Goal: Task Accomplishment & Management: Manage account settings

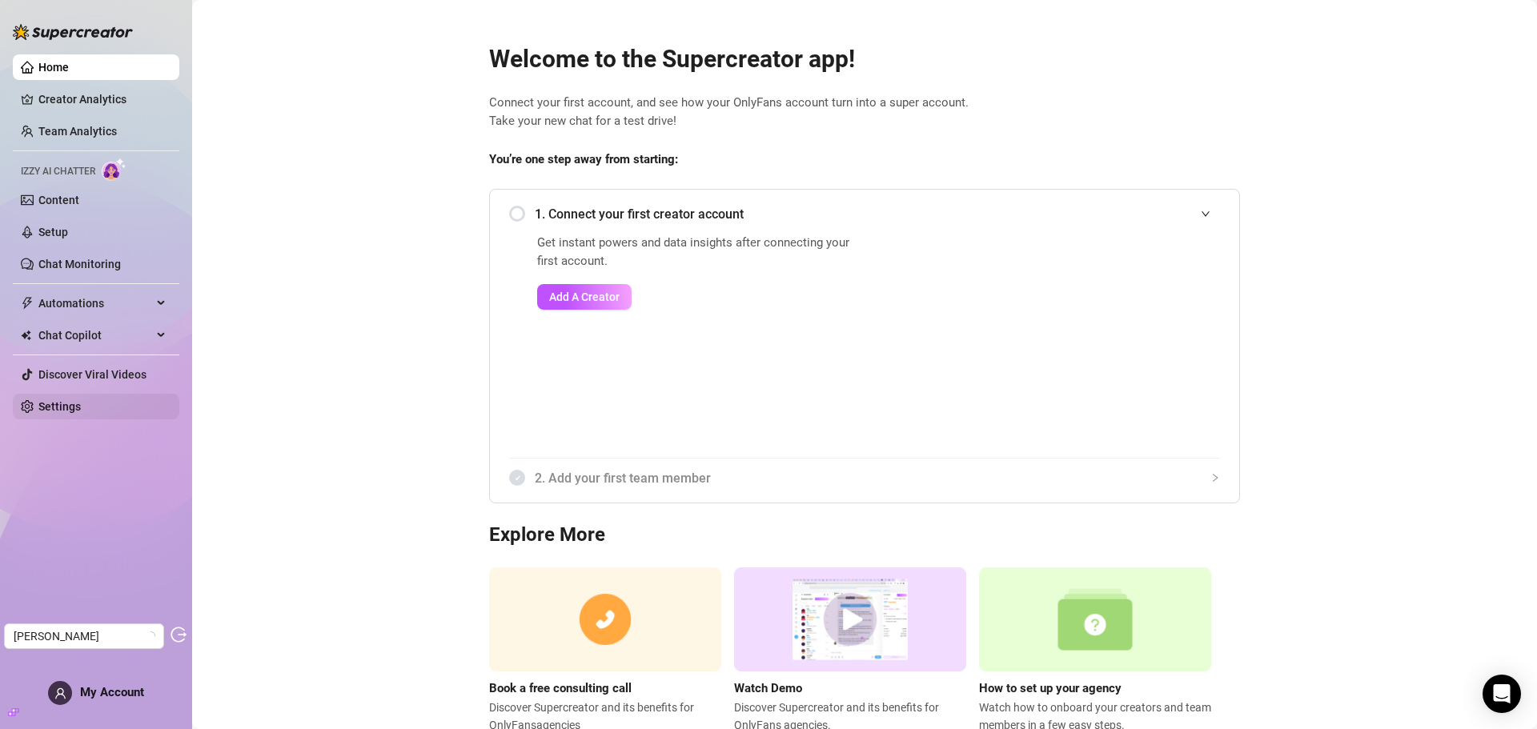
click at [63, 403] on link "Settings" at bounding box center [59, 406] width 42 height 13
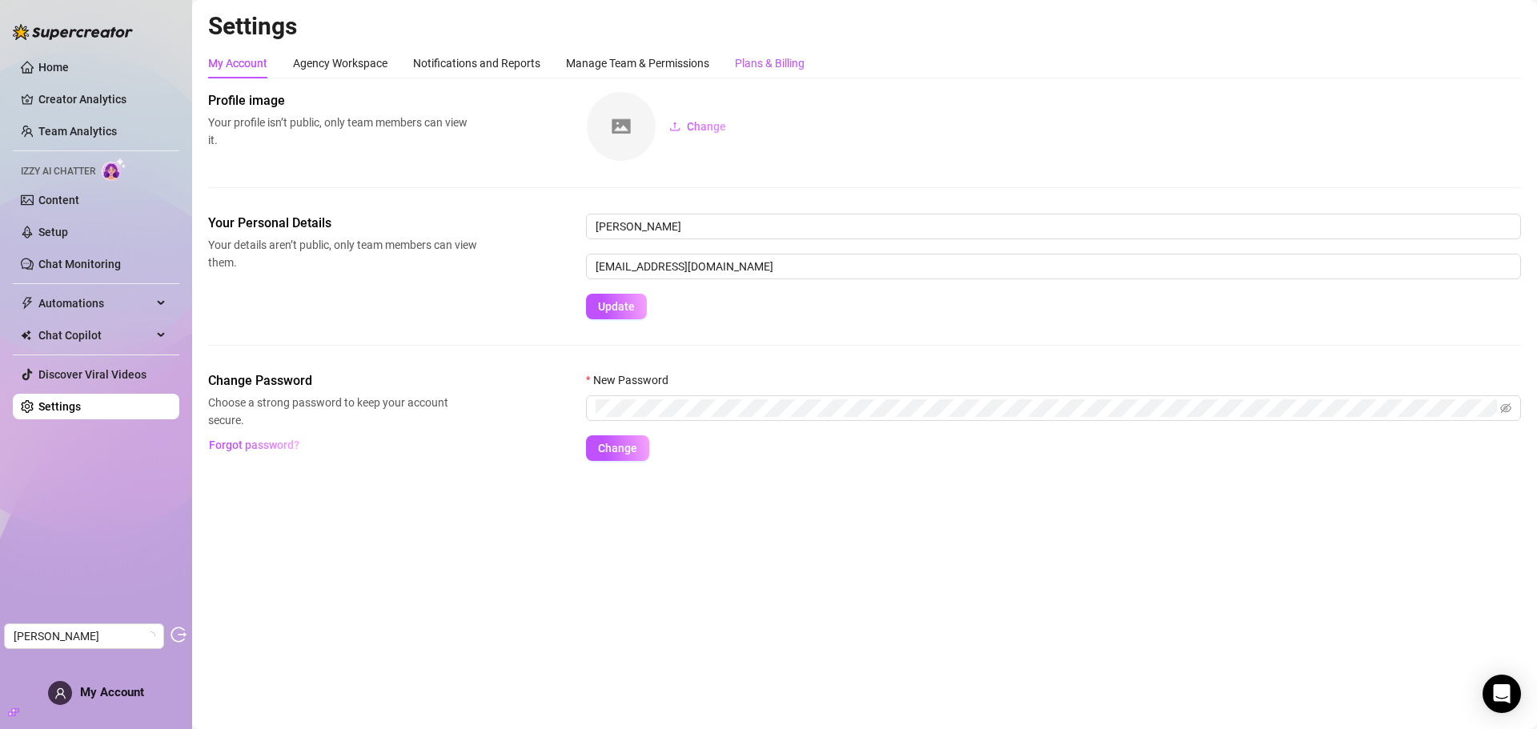
click at [768, 60] on div "Plans & Billing" at bounding box center [770, 63] width 70 height 18
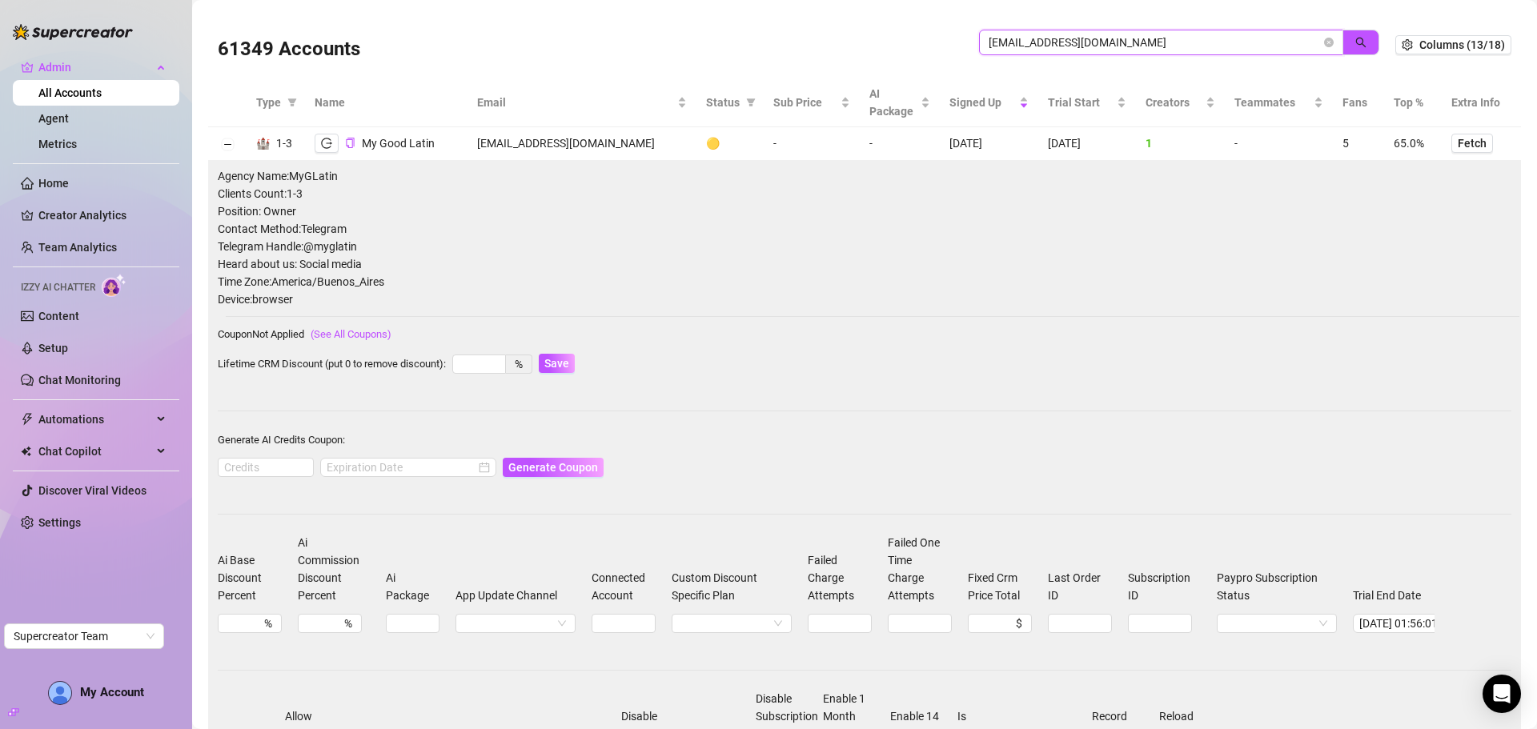
scroll to position [0, 161]
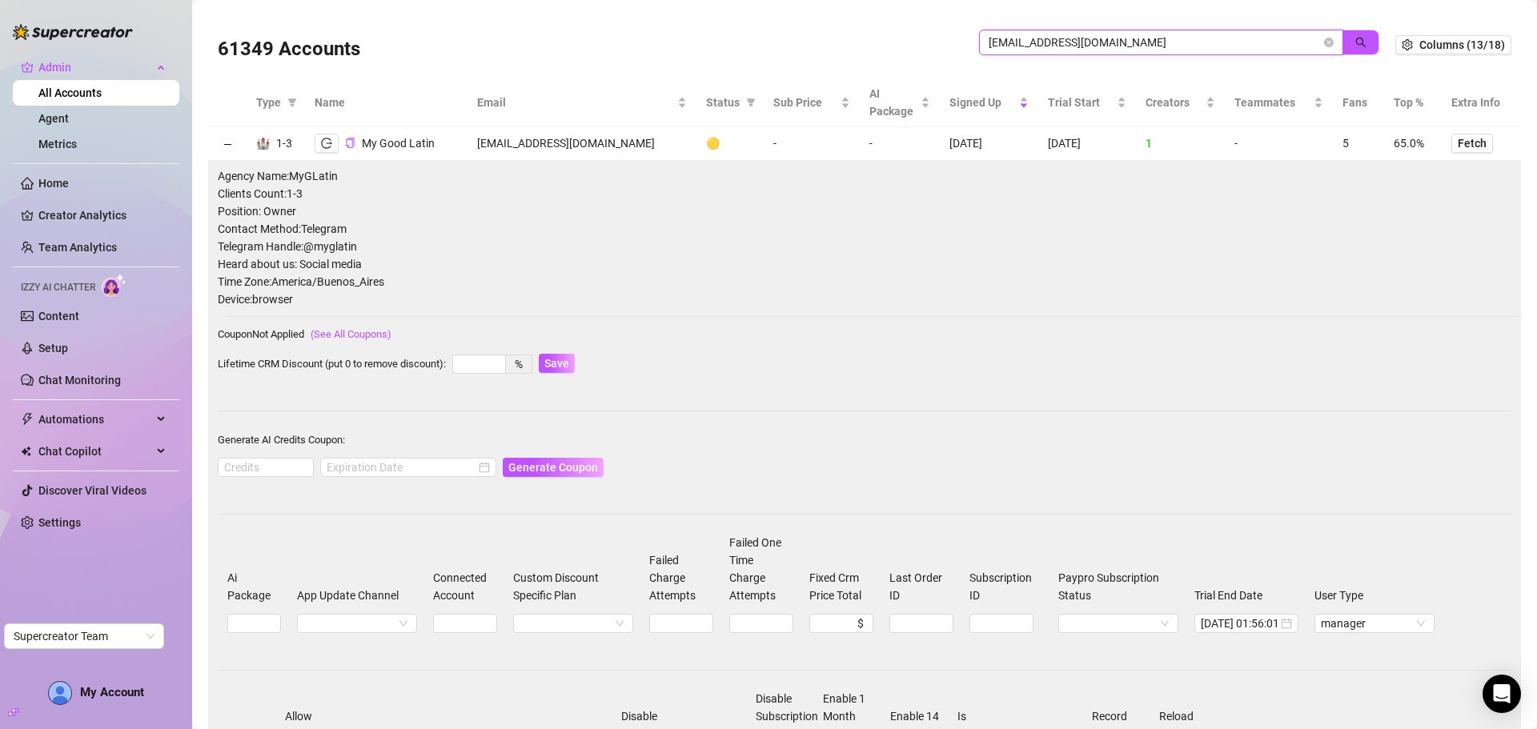
drag, startPoint x: 1077, startPoint y: 40, endPoint x: 909, endPoint y: 44, distance: 168.1
click at [909, 44] on div "61349 Accounts myglatin@gmail.com" at bounding box center [806, 45] width 1177 height 54
paste input "contact@officialinternetgirlfriend"
click at [1356, 46] on button "button" at bounding box center [1360, 43] width 37 height 26
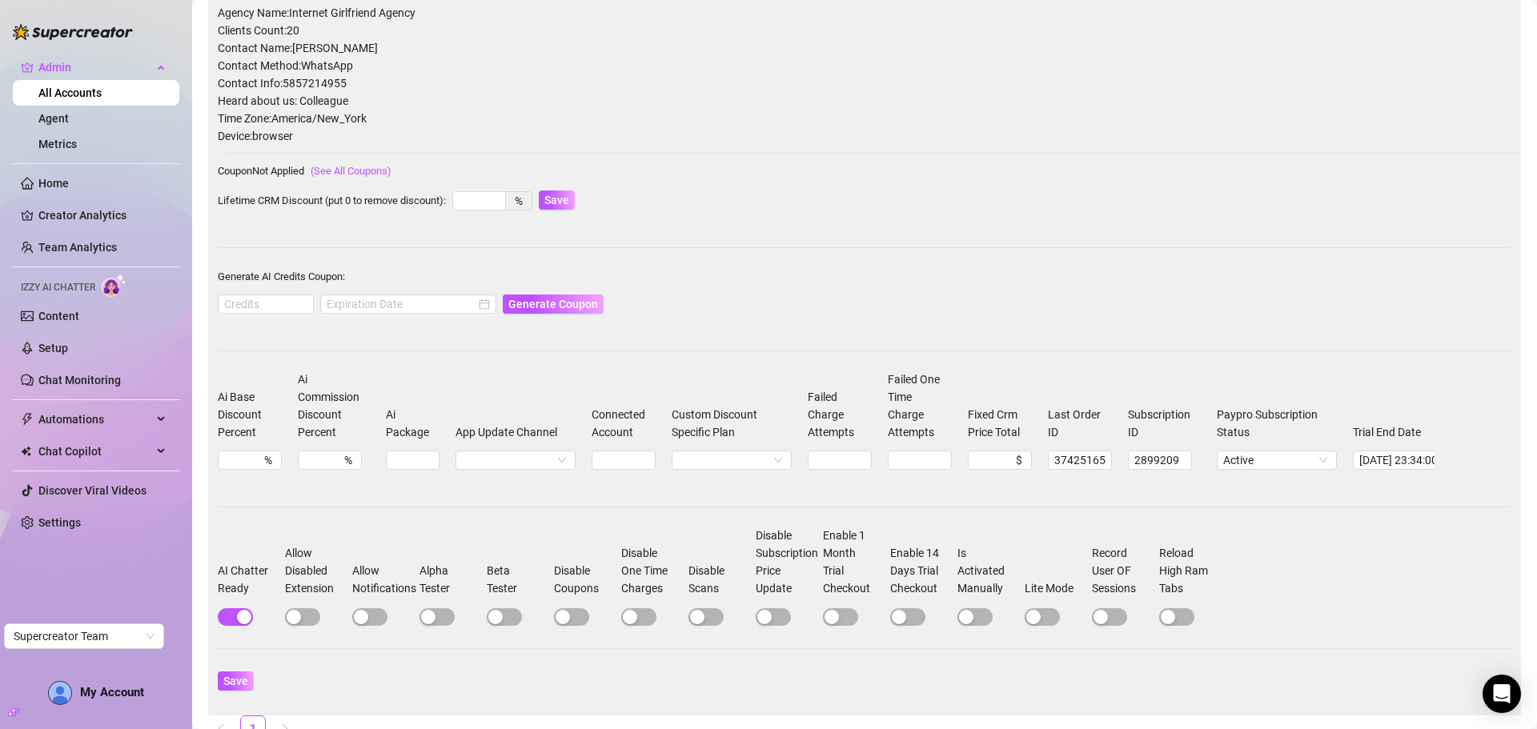
scroll to position [0, 0]
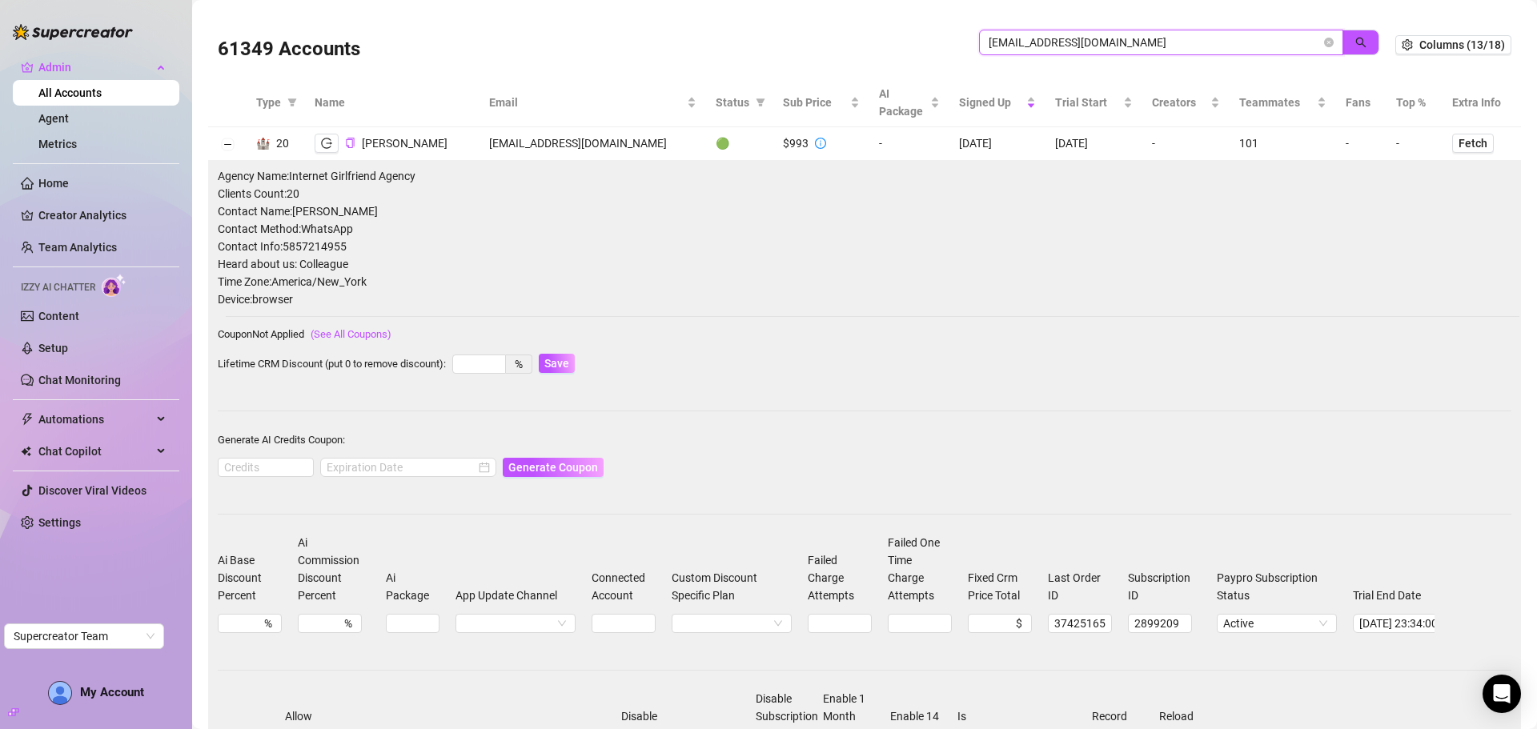
type input "[EMAIL_ADDRESS][DOMAIN_NAME]"
click at [325, 150] on button "button" at bounding box center [327, 143] width 24 height 19
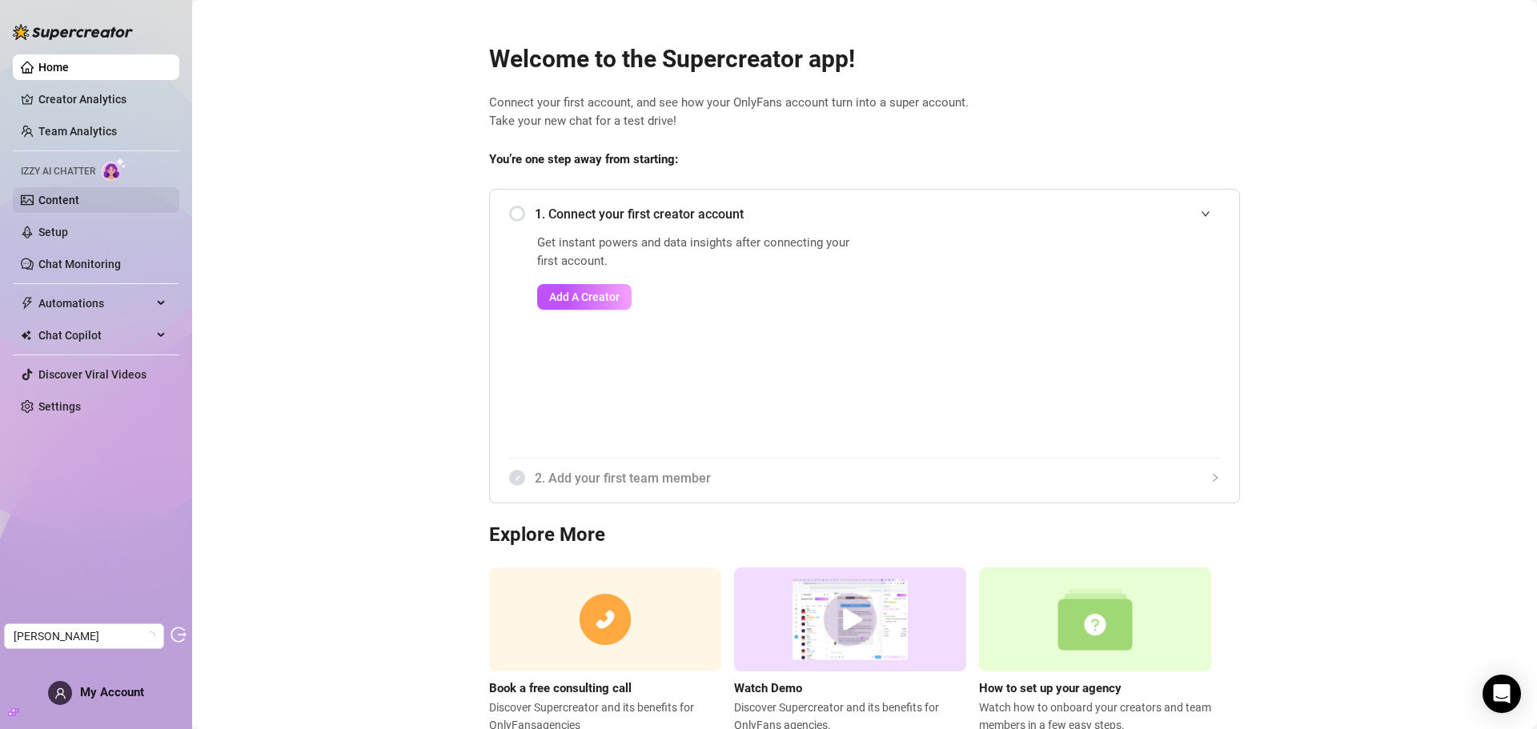
click at [74, 205] on link "Content" at bounding box center [58, 200] width 41 height 13
